Goal: Information Seeking & Learning: Learn about a topic

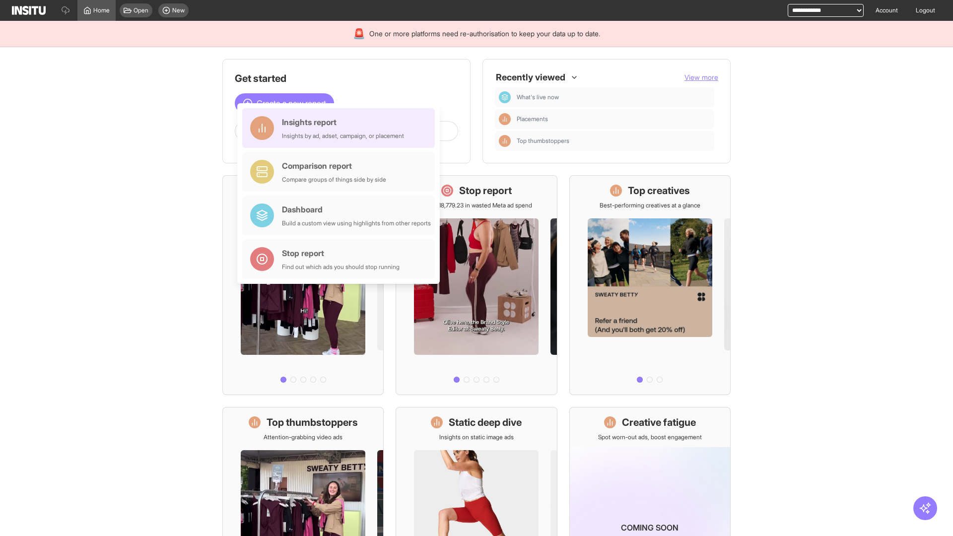
click at [341, 128] on div "Insights report Insights by ad, adset, campaign, or placement" at bounding box center [343, 128] width 122 height 24
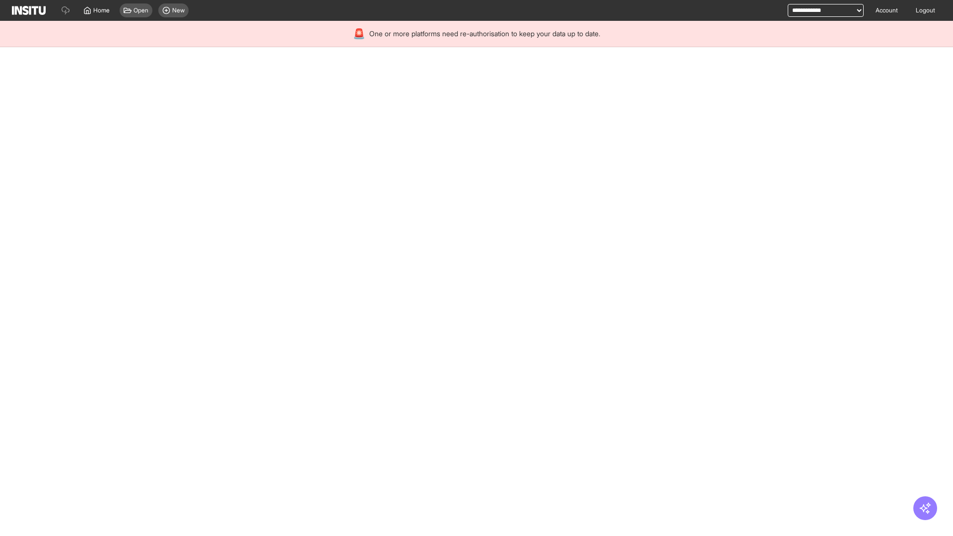
select select "**"
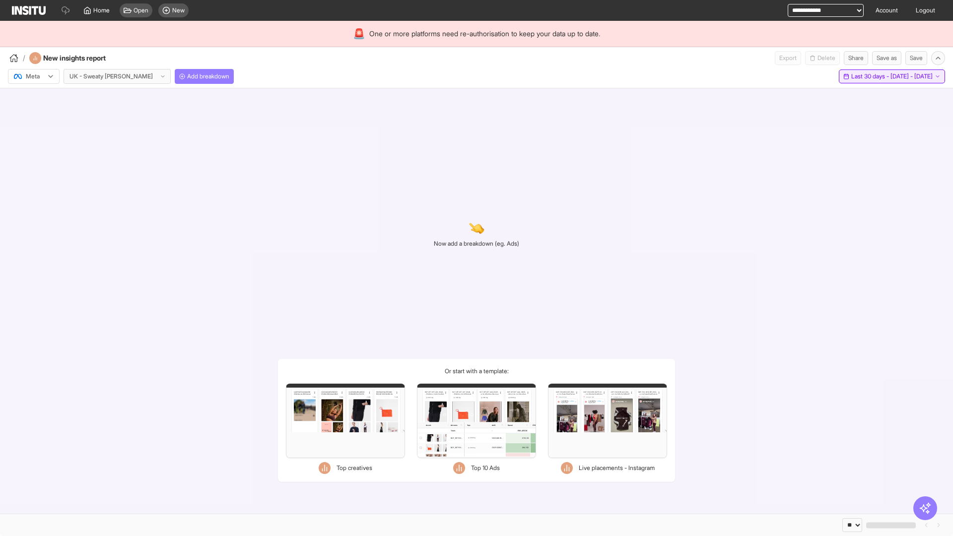
click at [872, 76] on span "Last 30 days - [DATE] - [DATE]" at bounding box center [891, 76] width 81 height 8
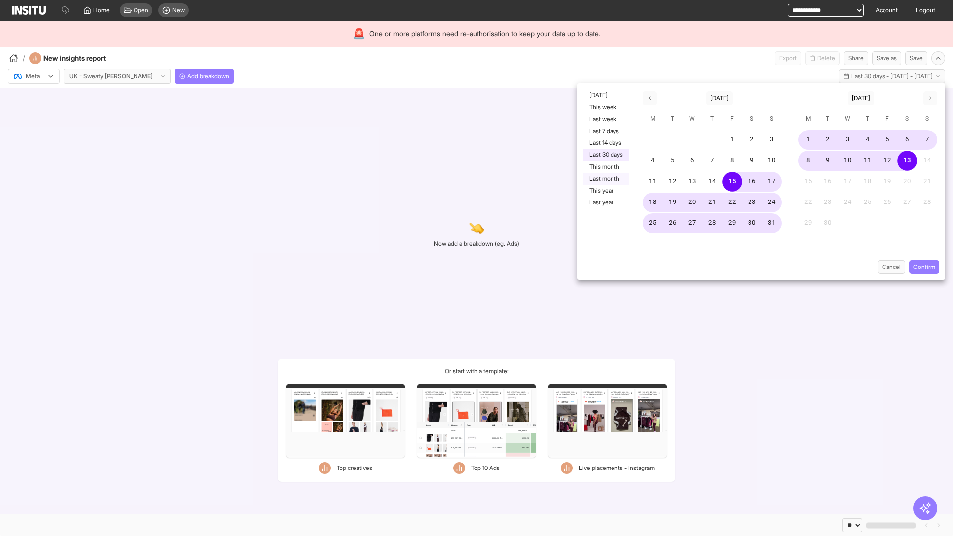
click at [605, 179] on button "Last month" at bounding box center [606, 179] width 46 height 12
